Goal: Information Seeking & Learning: Learn about a topic

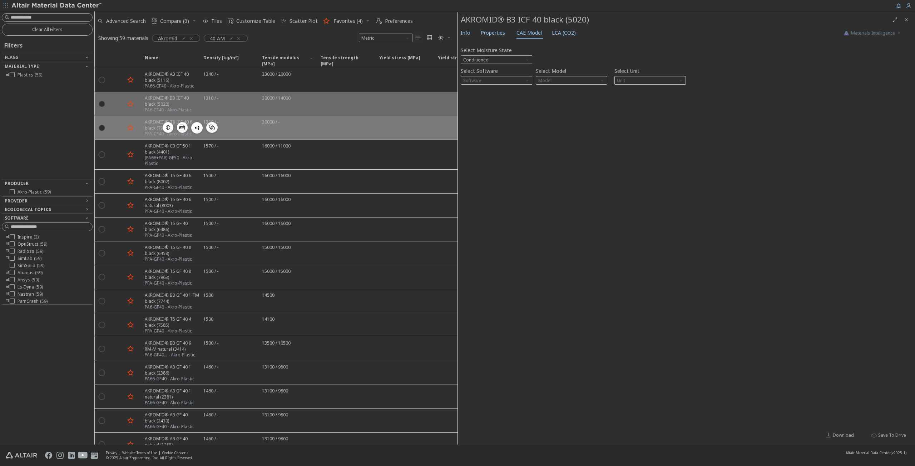
click at [212, 116] on div "1320 / -" at bounding box center [228, 128] width 59 height 24
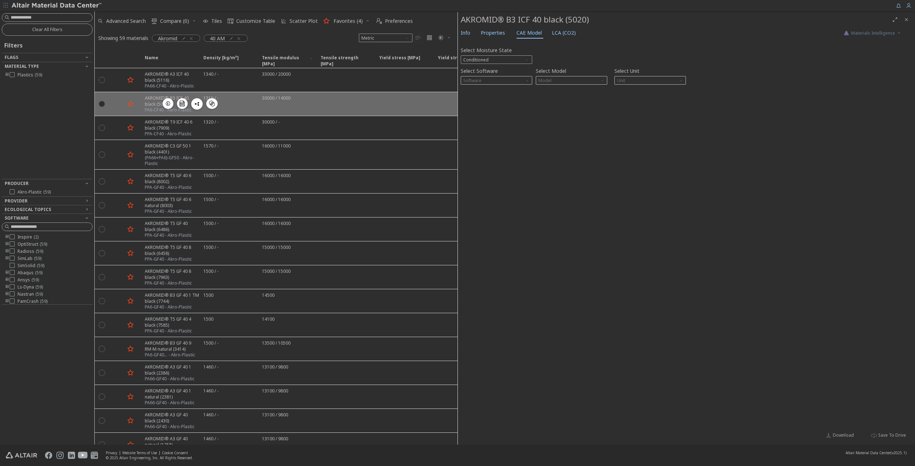
click at [233, 103] on div "1310 / -" at bounding box center [228, 104] width 59 height 24
click at [193, 38] on icon "button" at bounding box center [191, 39] width 6 height 6
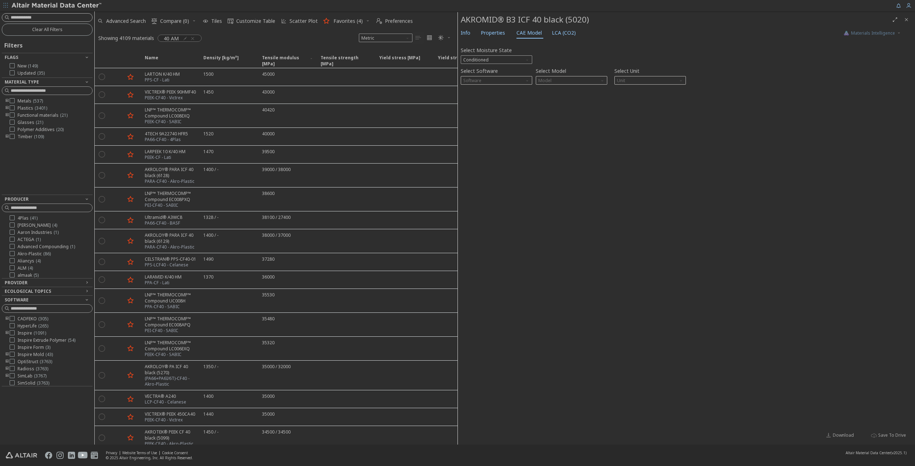
click at [61, 18] on input at bounding box center [51, 17] width 81 height 7
type input "****"
click at [61, 19] on input at bounding box center [47, 18] width 89 height 8
type input "*******"
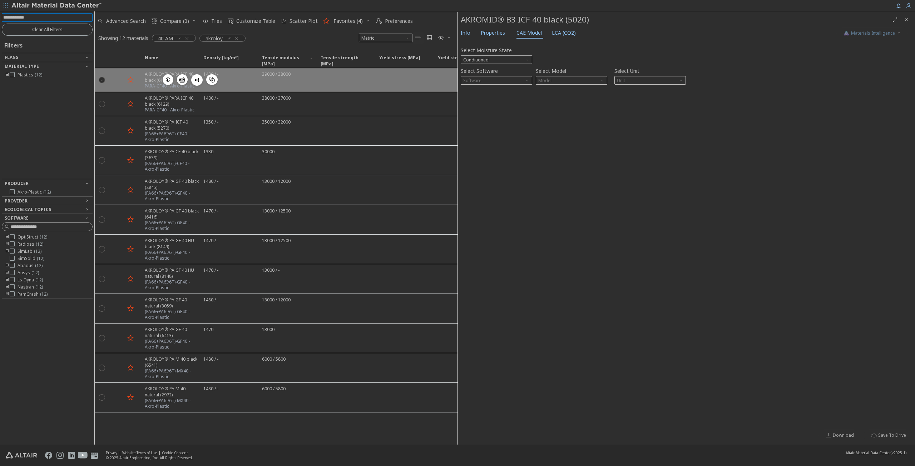
click at [102, 79] on icon "" at bounding box center [102, 79] width 6 height 6
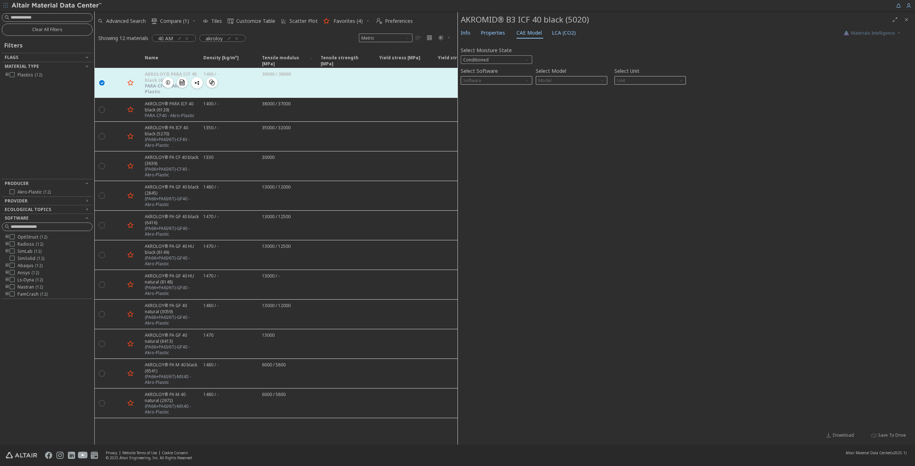
click at [242, 78] on div "1400 / -" at bounding box center [228, 82] width 59 height 29
click at [144, 81] on div "AKROLOY® PARA ICF 40 black (6128) PARA-CF40 - Akro-Plastic  " at bounding box center [169, 82] width 59 height 29
click at [143, 81] on div "AKROLOY® PARA ICF 40 black (6128) PARA-CF40 - Akro-Plastic  " at bounding box center [169, 82] width 59 height 29
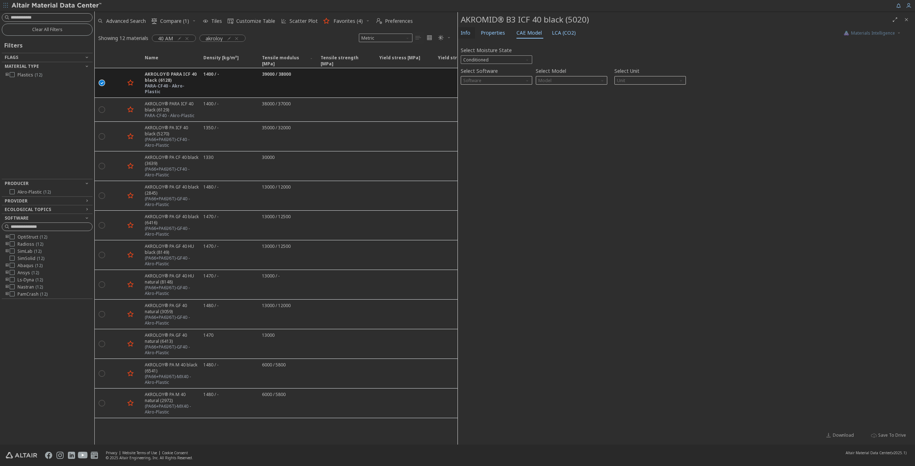
click at [469, 33] on span "Info" at bounding box center [466, 32] width 10 height 11
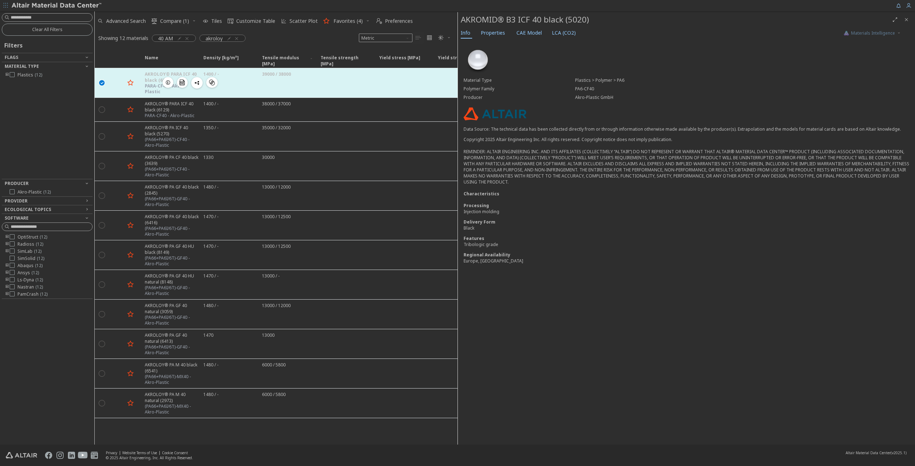
click at [237, 83] on div "1400 / -" at bounding box center [228, 82] width 59 height 29
click at [280, 78] on div "39000 / 38000" at bounding box center [287, 82] width 59 height 29
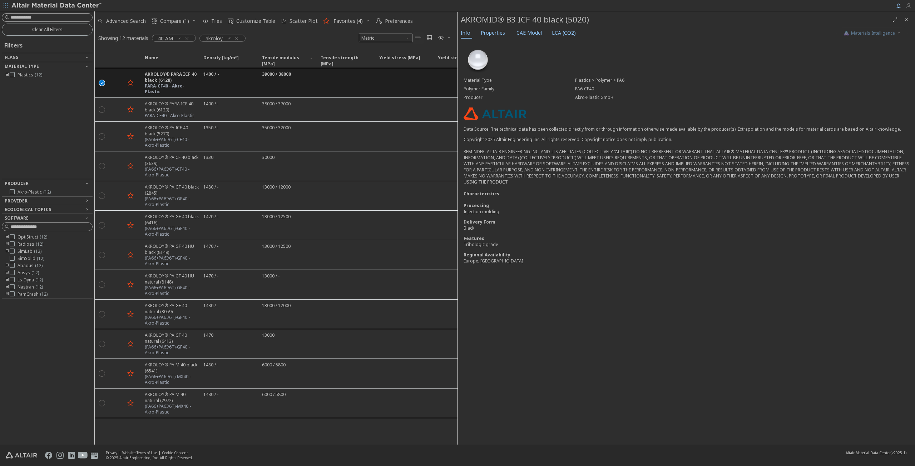
click at [909, 8] on icon "button" at bounding box center [908, 6] width 6 height 6
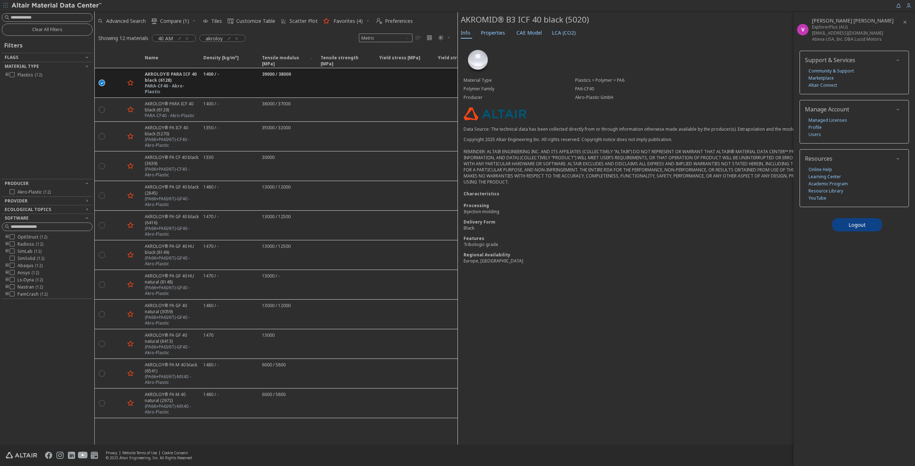
click at [736, 61] on div "Material Type Plastics > Polymer > PA6 Polymer Family PA6-CF40 Producer Akro-Pl…" at bounding box center [686, 157] width 457 height 234
click at [186, 38] on icon "button" at bounding box center [187, 39] width 6 height 6
click at [128, 20] on span "Advanced Search" at bounding box center [126, 21] width 40 height 5
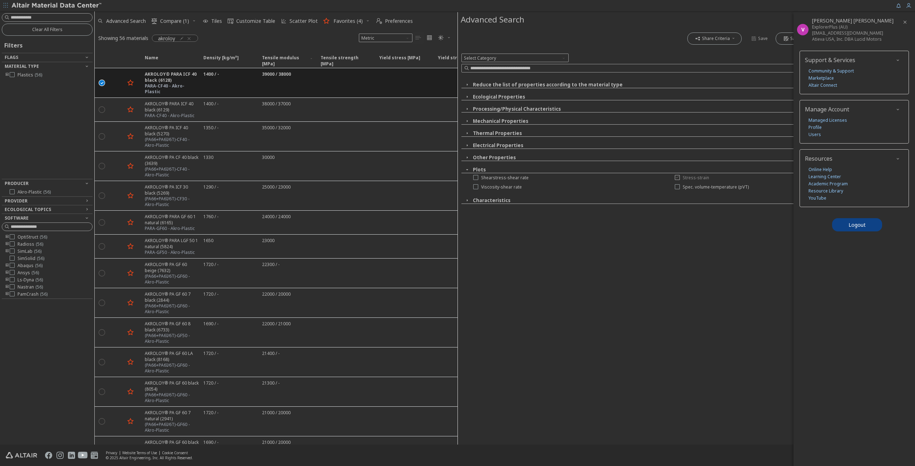
click at [675, 177] on icon at bounding box center [677, 177] width 5 height 5
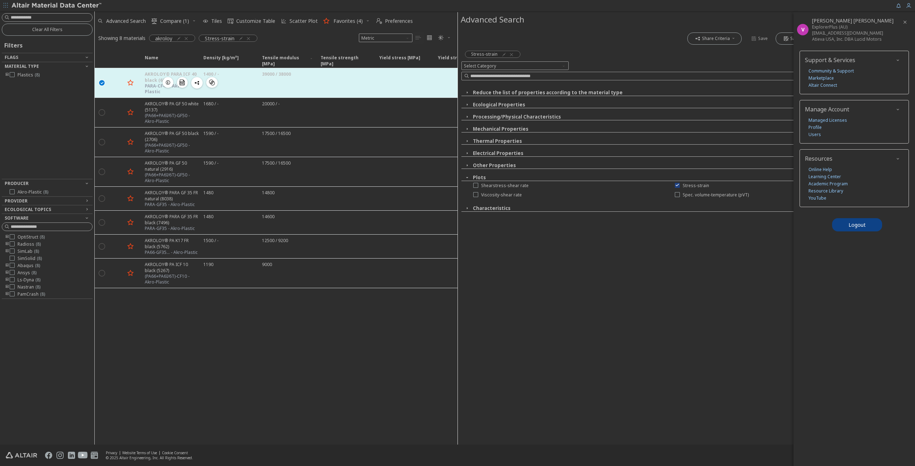
click at [258, 81] on div "39000 / 38000" at bounding box center [287, 82] width 59 height 29
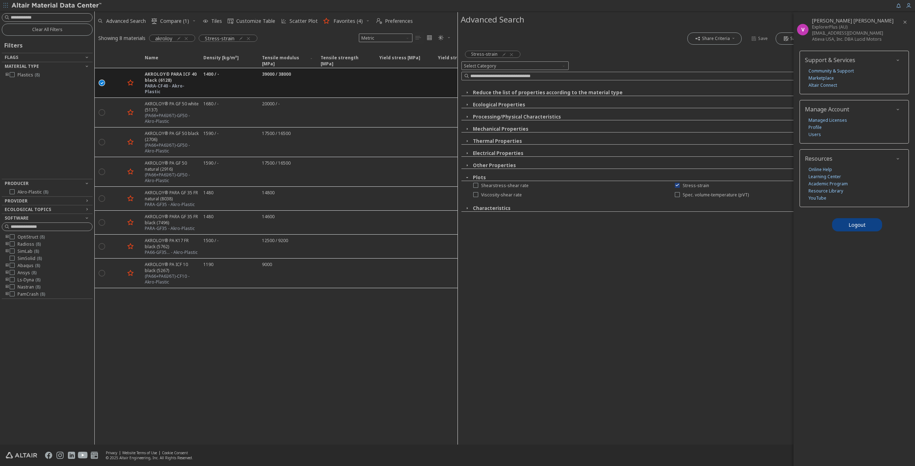
click at [903, 23] on icon "button" at bounding box center [905, 22] width 6 height 6
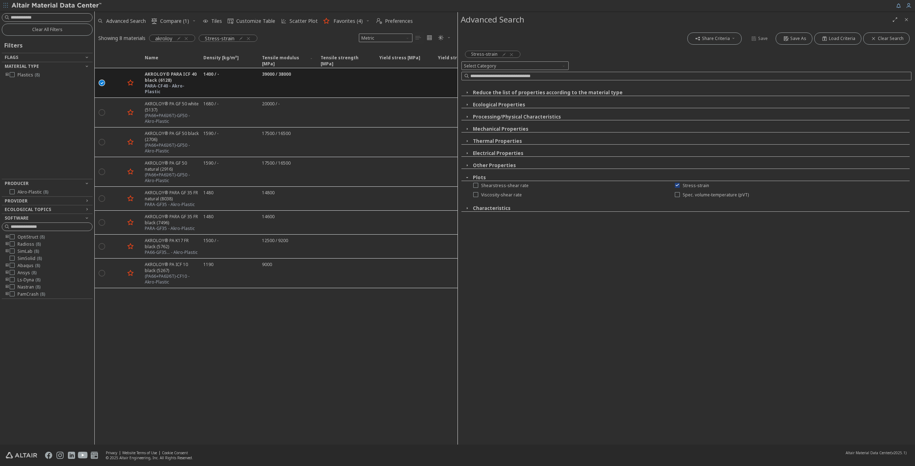
click at [906, 17] on icon "Close" at bounding box center [906, 20] width 6 height 6
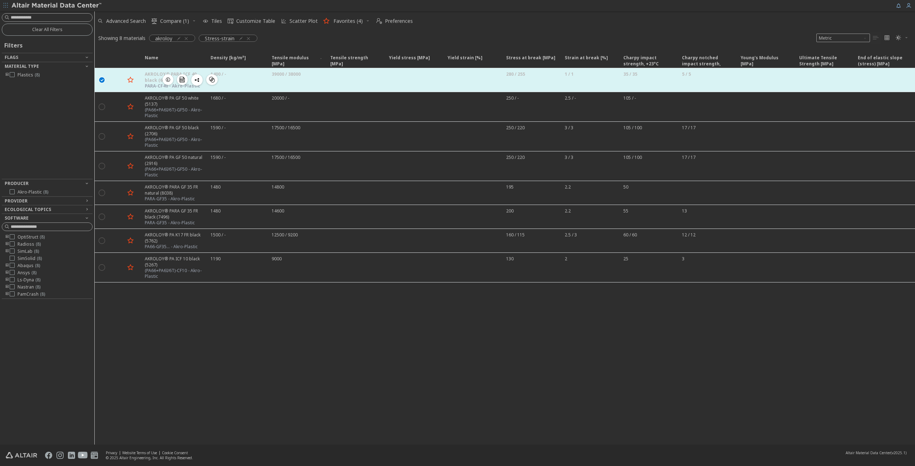
click at [263, 81] on div "1400 / -" at bounding box center [236, 80] width 61 height 24
click at [246, 83] on div "1400 / -" at bounding box center [236, 80] width 61 height 24
click at [245, 81] on div "1400 / -" at bounding box center [236, 80] width 61 height 24
click at [243, 82] on div "1400 / -" at bounding box center [236, 80] width 61 height 24
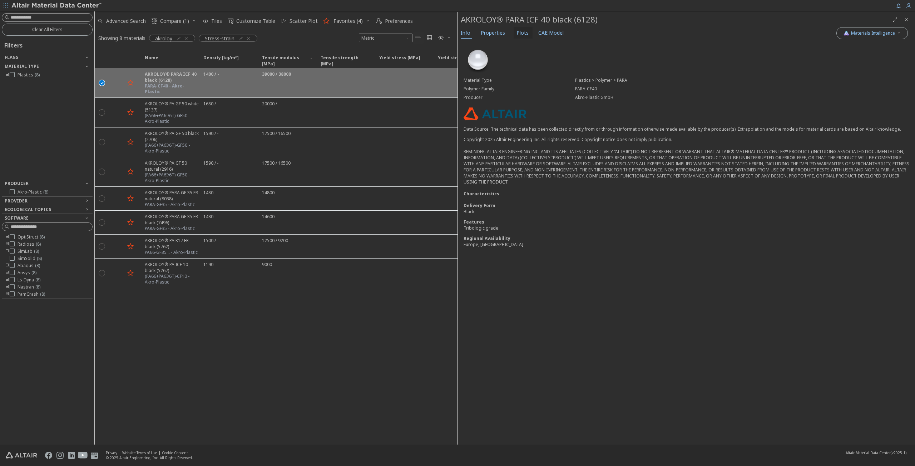
click at [520, 31] on span "Plots" at bounding box center [522, 32] width 12 height 11
